Goal: Transaction & Acquisition: Purchase product/service

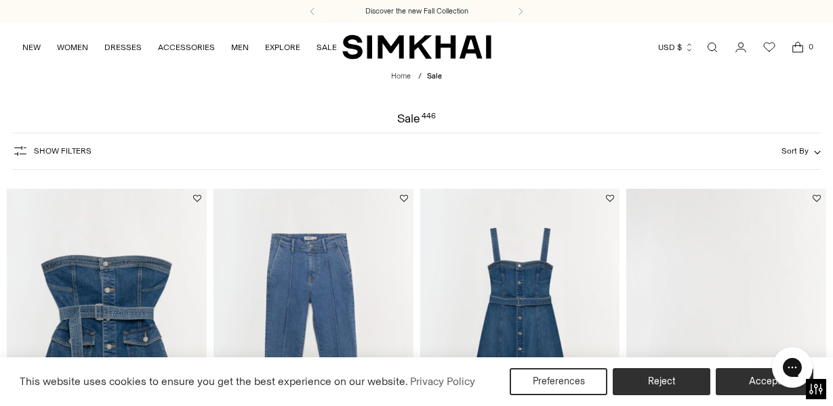
click at [75, 151] on span "Show Filters" at bounding box center [63, 150] width 58 height 9
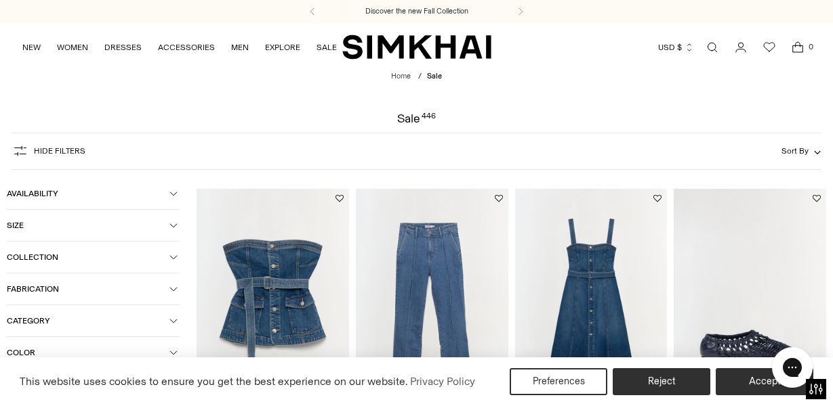
click at [62, 218] on button "Size" at bounding box center [93, 225] width 173 height 31
click at [47, 260] on div "XS" at bounding box center [33, 254] width 52 height 20
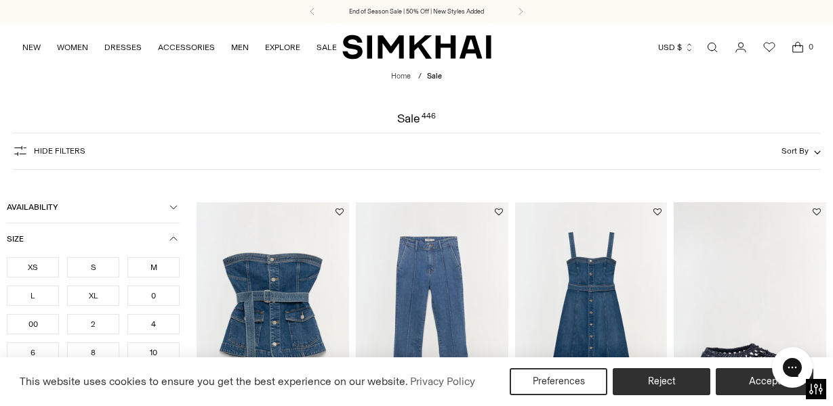
click at [93, 327] on div "2" at bounding box center [93, 324] width 52 height 20
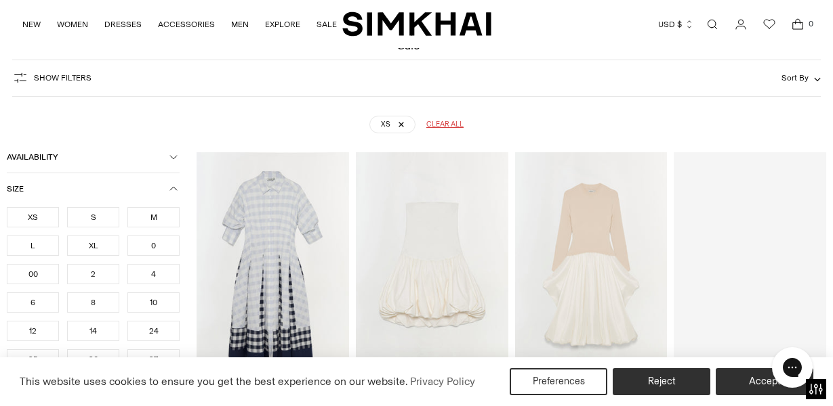
scroll to position [100, 0]
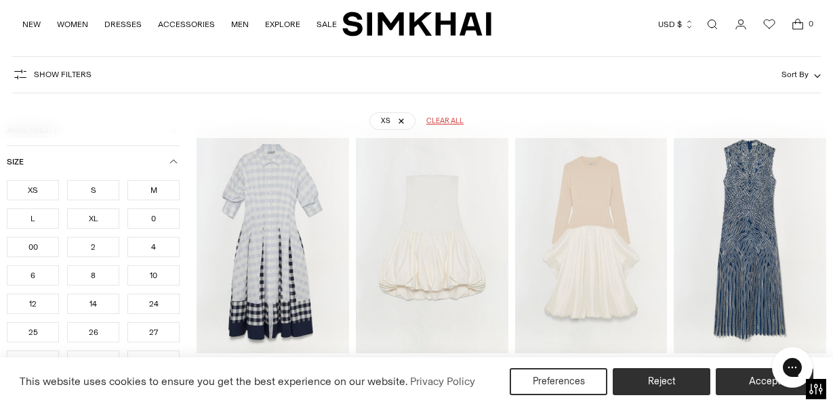
click at [105, 244] on div "2" at bounding box center [93, 247] width 52 height 20
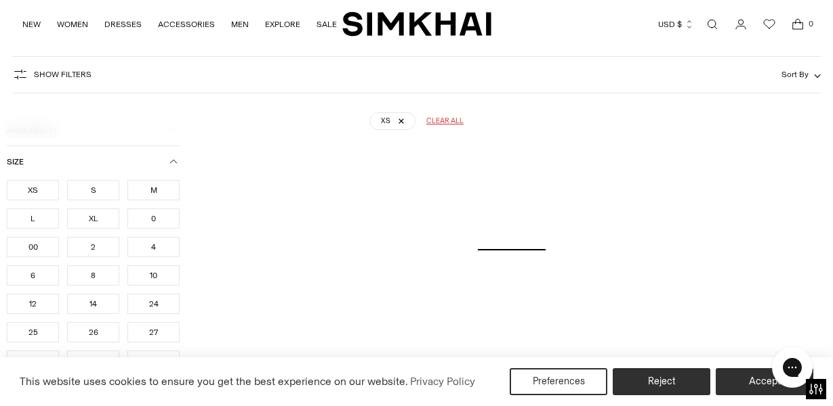
click at [146, 220] on div "0" at bounding box center [153, 219] width 52 height 20
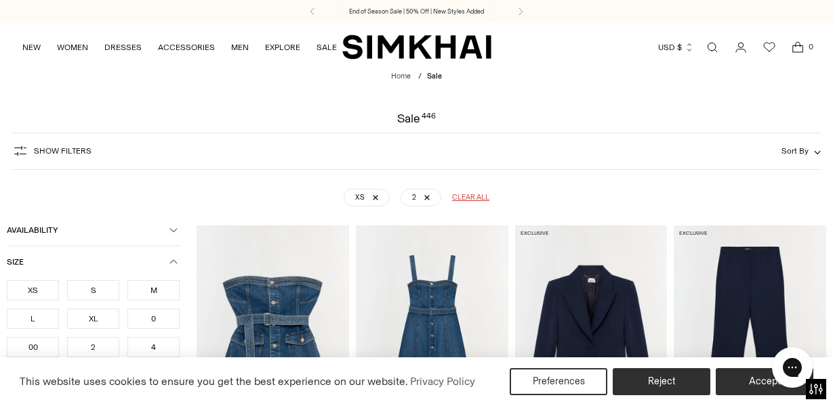
click at [72, 150] on span "Show Filters" at bounding box center [63, 150] width 58 height 9
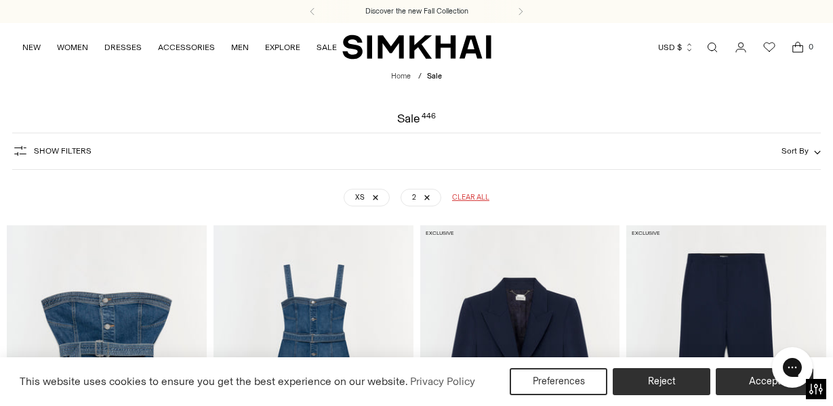
click at [72, 150] on span "Show Filters" at bounding box center [63, 150] width 58 height 9
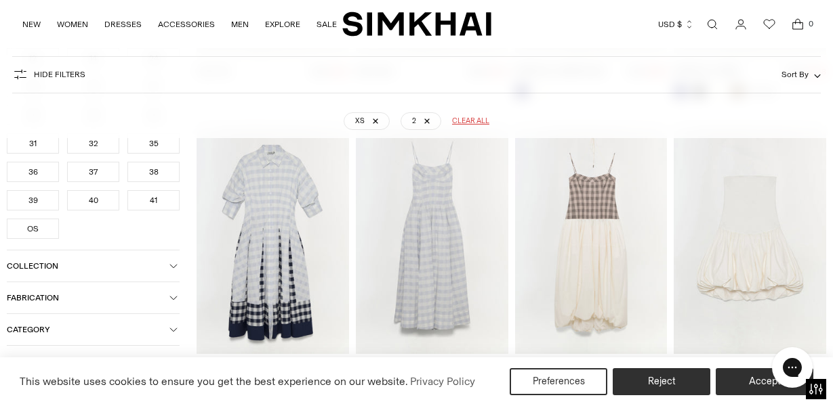
scroll to position [480, 0]
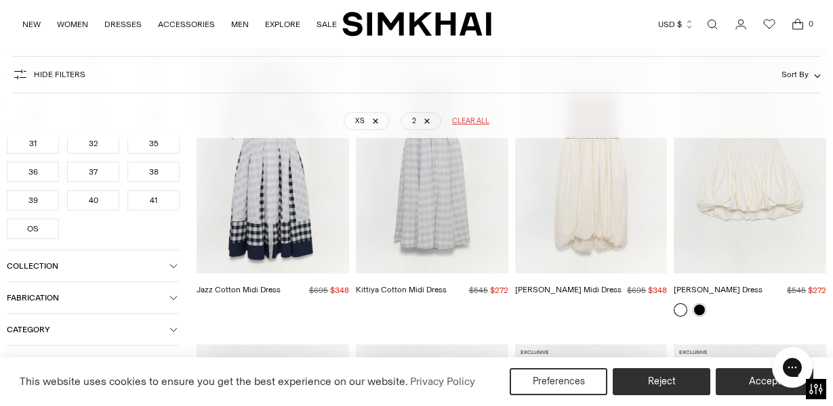
click at [60, 331] on span "Category" at bounding box center [88, 329] width 163 height 9
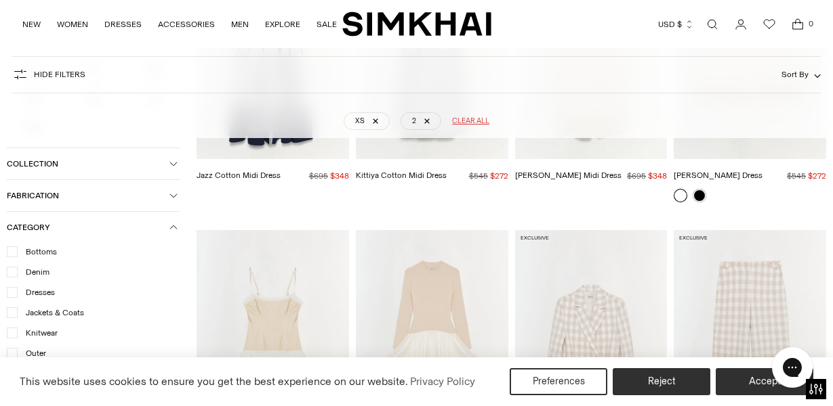
scroll to position [666, 0]
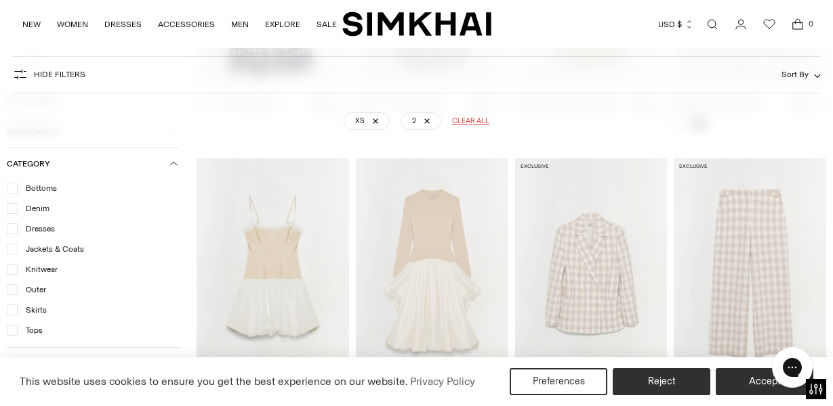
click at [13, 232] on icon at bounding box center [12, 229] width 7 height 7
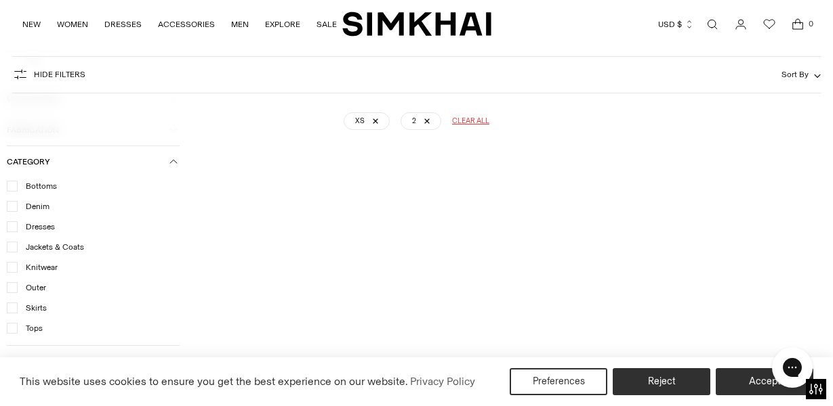
click at [14, 310] on icon at bounding box center [12, 308] width 7 height 7
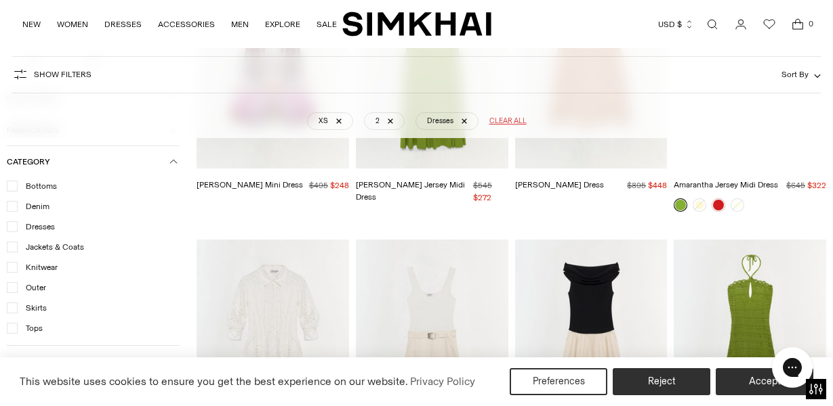
scroll to position [13249, 0]
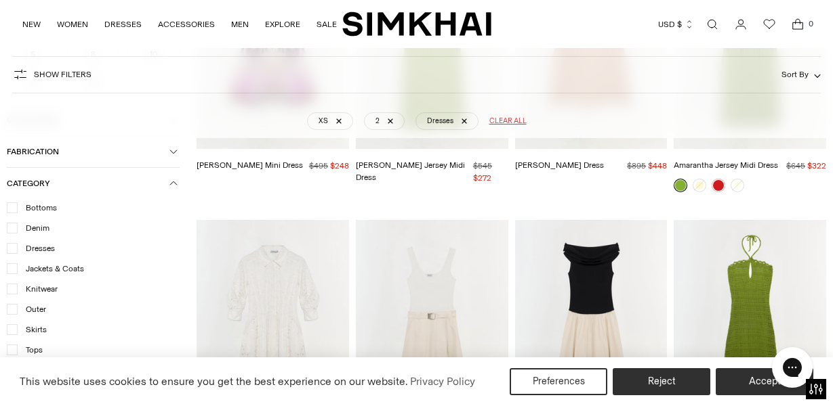
click at [0, 0] on img "Jazz Embroidered Midi Dress" at bounding box center [0, 0] width 0 height 0
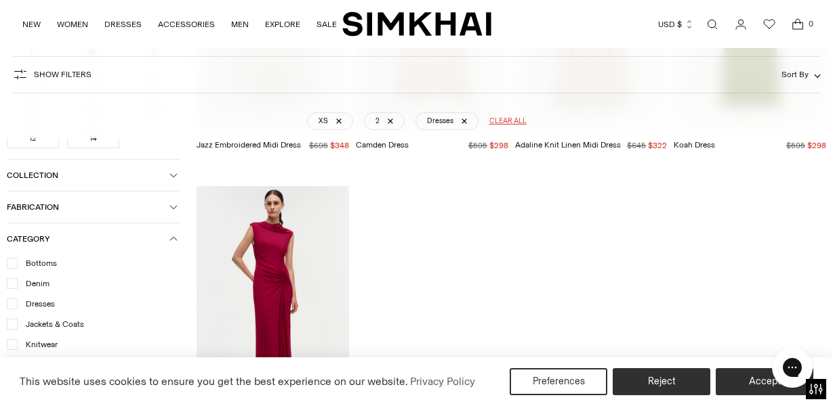
scroll to position [13415, 0]
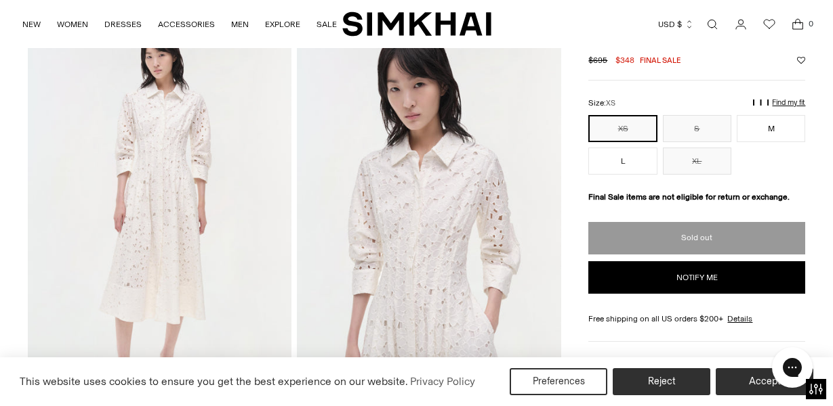
scroll to position [81, 0]
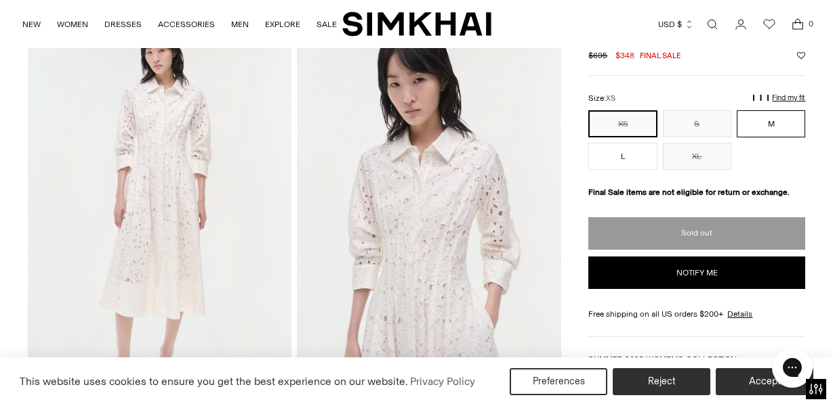
click at [752, 129] on button "M" at bounding box center [770, 123] width 68 height 27
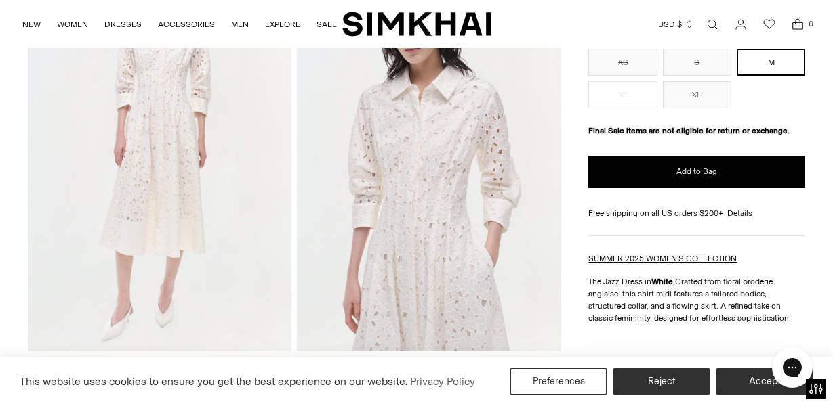
scroll to position [85, 0]
